Goal: Information Seeking & Learning: Learn about a topic

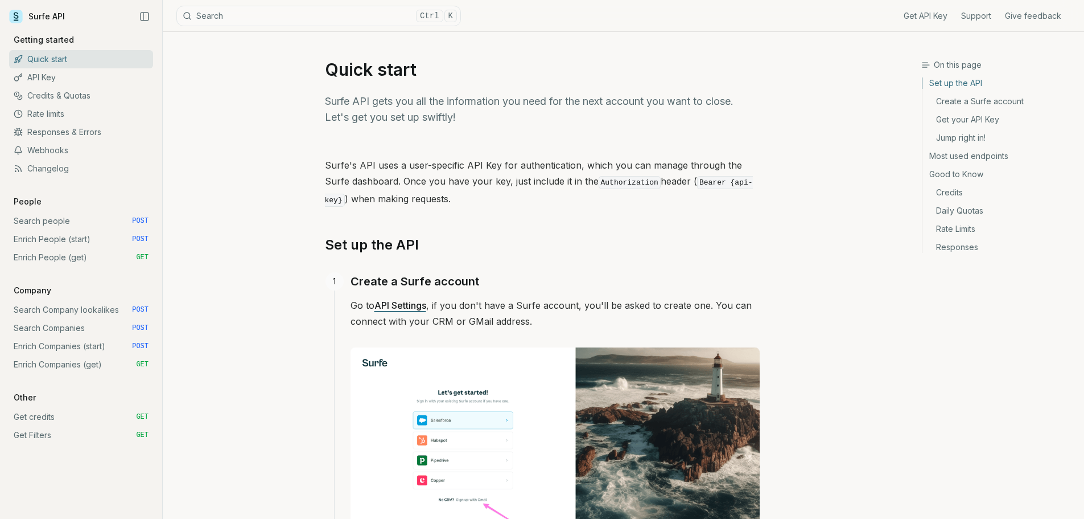
click at [979, 116] on link "Get your API Key" at bounding box center [999, 119] width 153 height 18
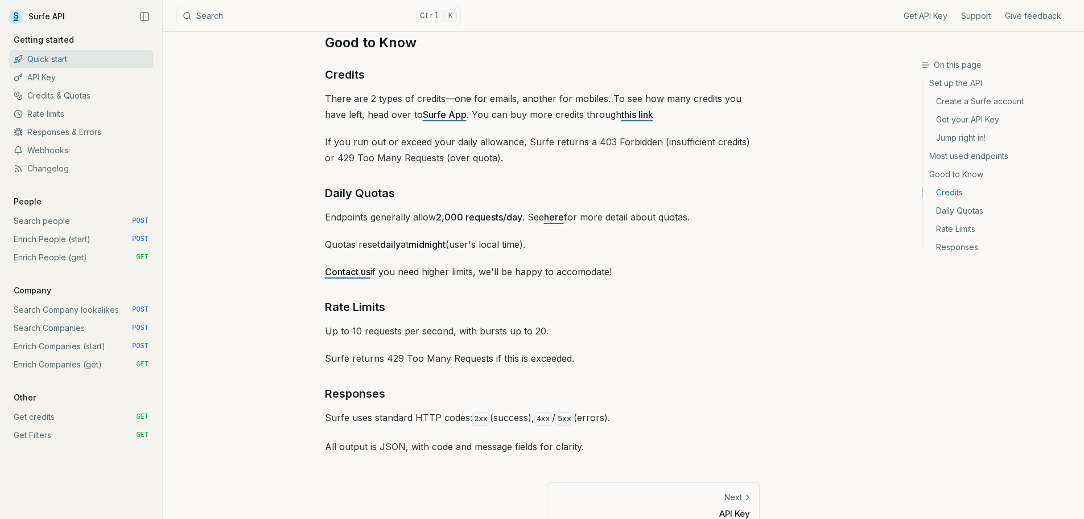
scroll to position [1631, 0]
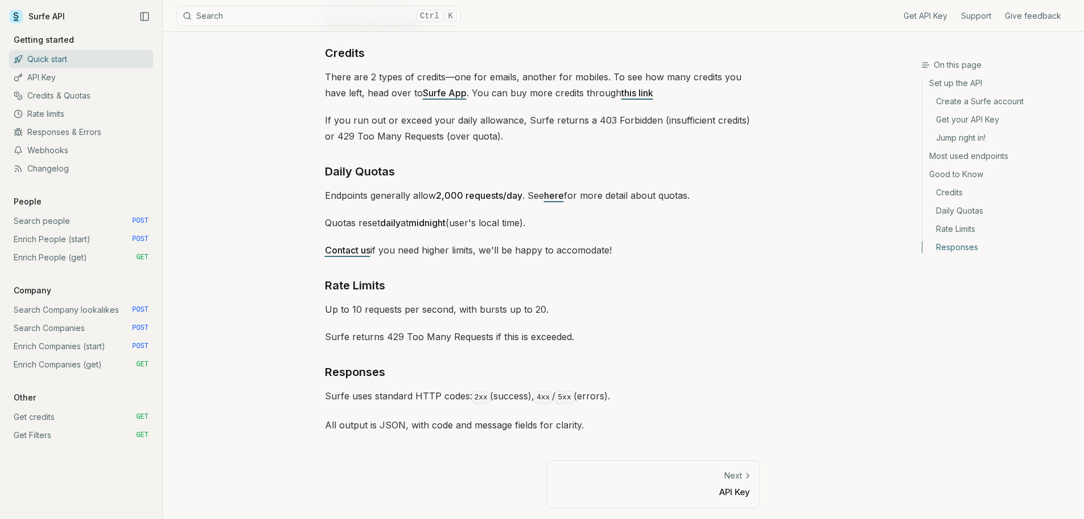
click at [711, 492] on p "API Key" at bounding box center [654, 492] width 194 height 12
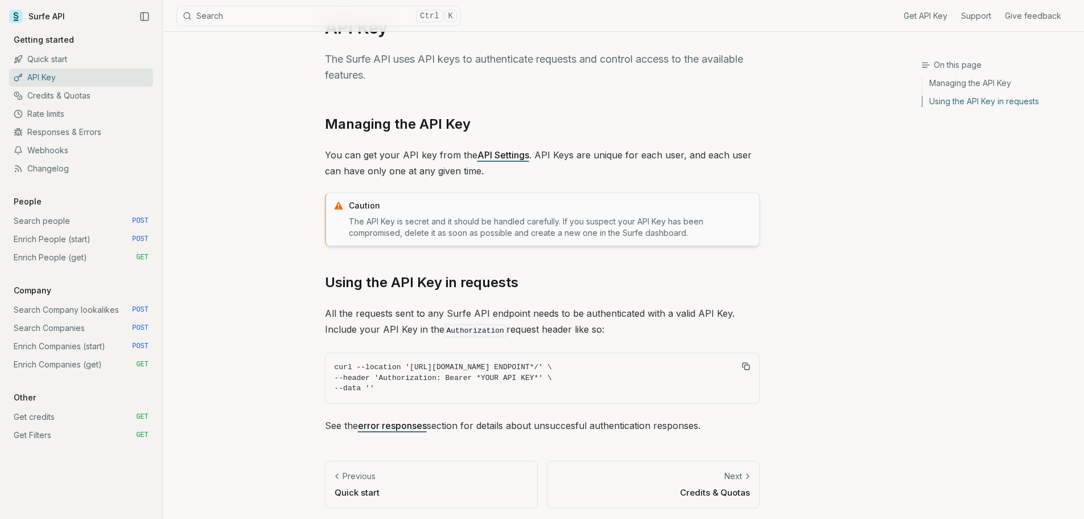
scroll to position [44, 0]
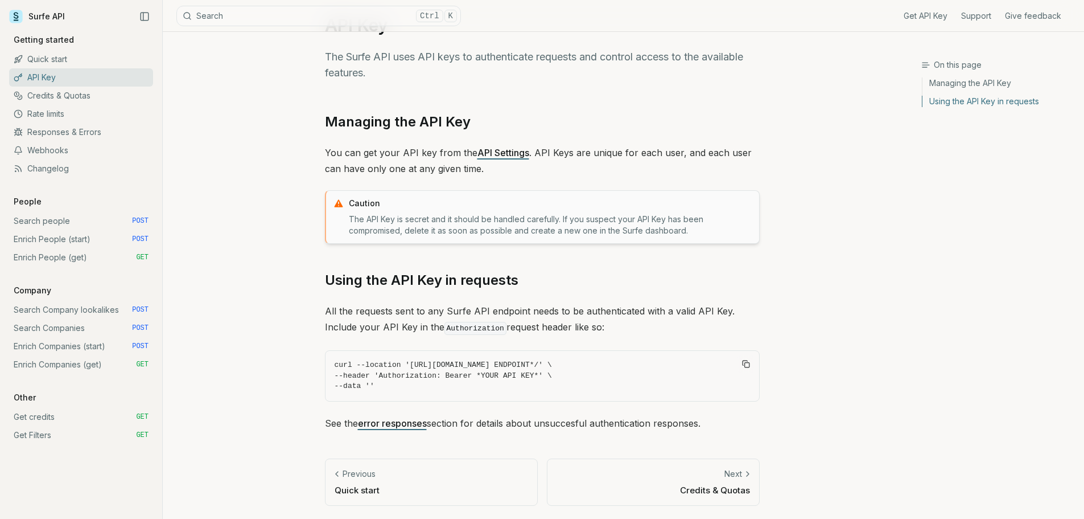
click at [491, 154] on link "API Settings" at bounding box center [504, 152] width 52 height 11
click at [685, 489] on p "Credits & Quotas" at bounding box center [654, 490] width 194 height 12
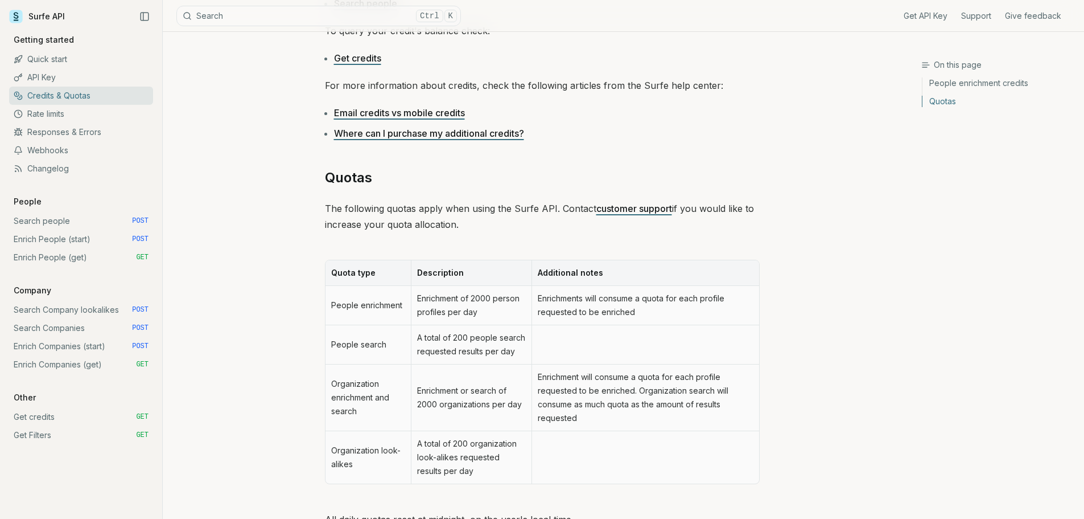
scroll to position [472, 0]
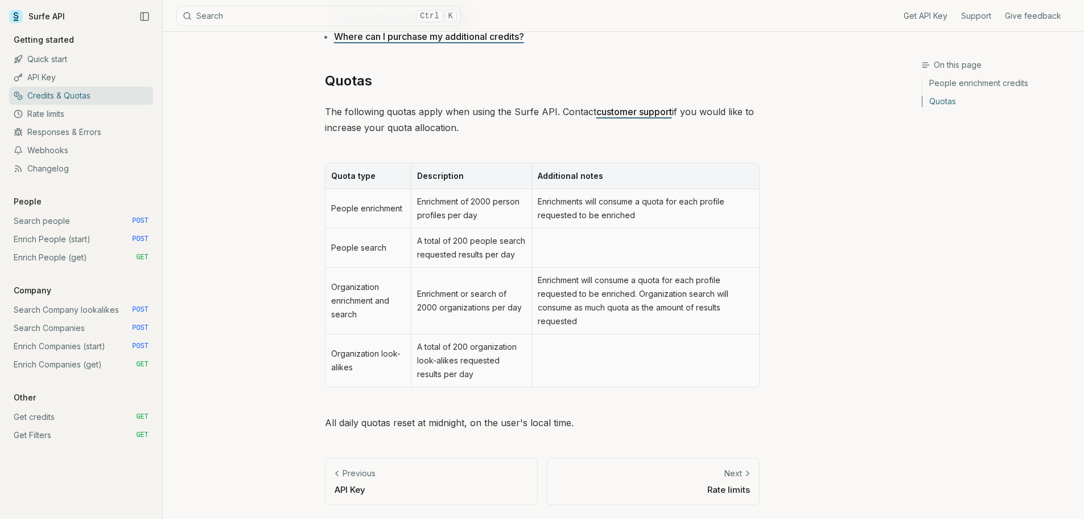
click at [697, 486] on p "Rate limits" at bounding box center [654, 489] width 194 height 12
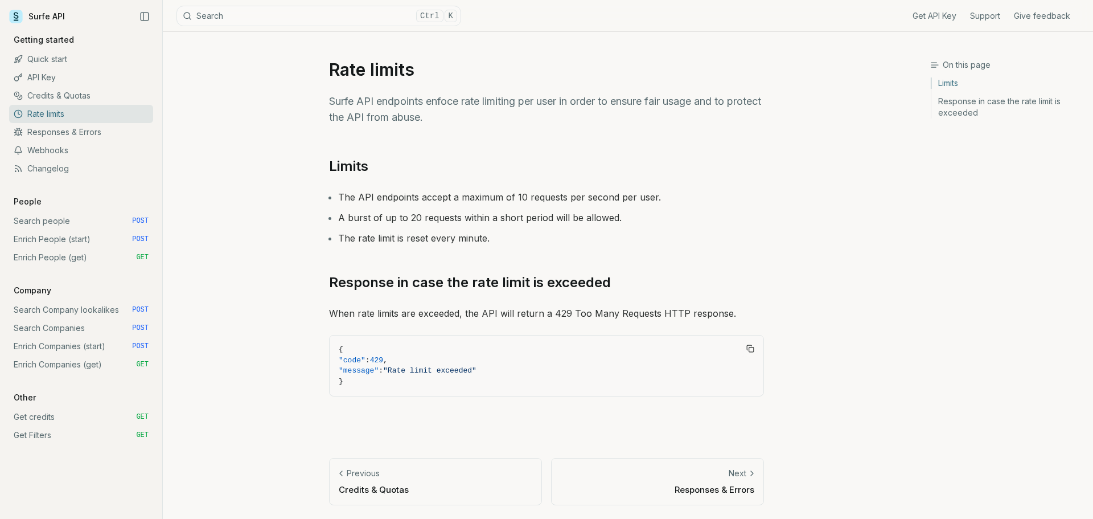
click at [719, 481] on link "Next Responses & Errors" at bounding box center [657, 481] width 213 height 47
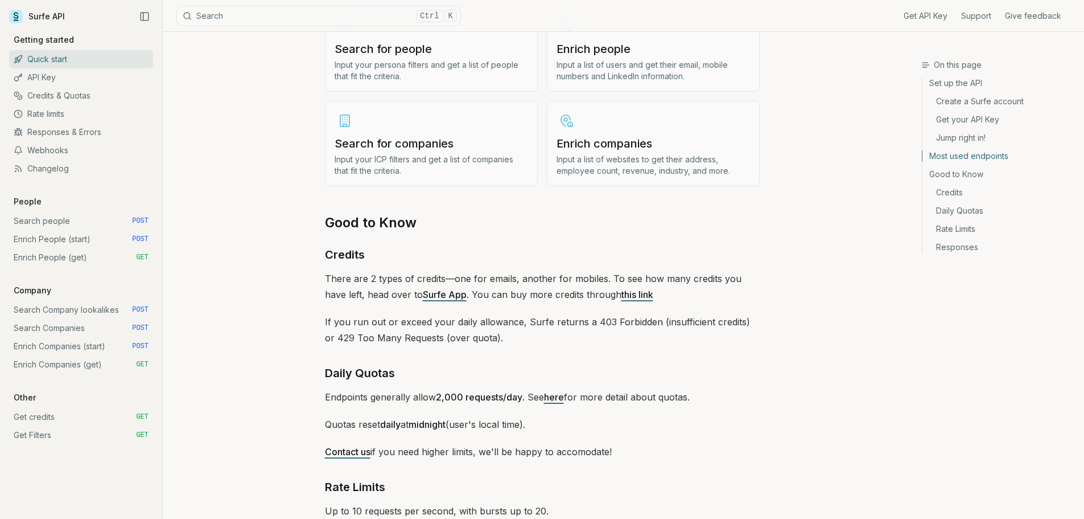
scroll to position [1631, 0]
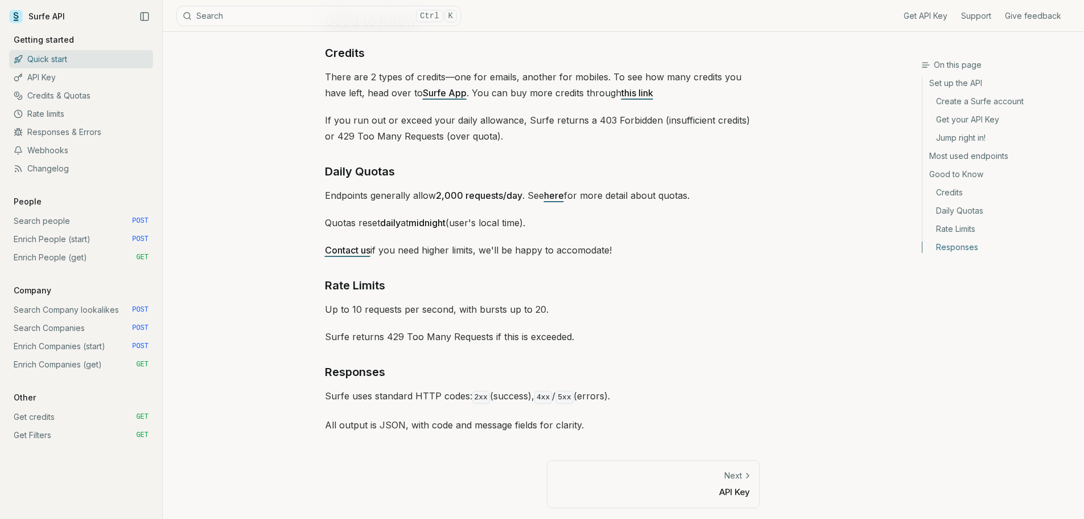
click at [955, 238] on link "Responses" at bounding box center [999, 245] width 153 height 15
click at [954, 231] on link "Rate Limits" at bounding box center [999, 229] width 153 height 18
